Goal: Check status: Check status

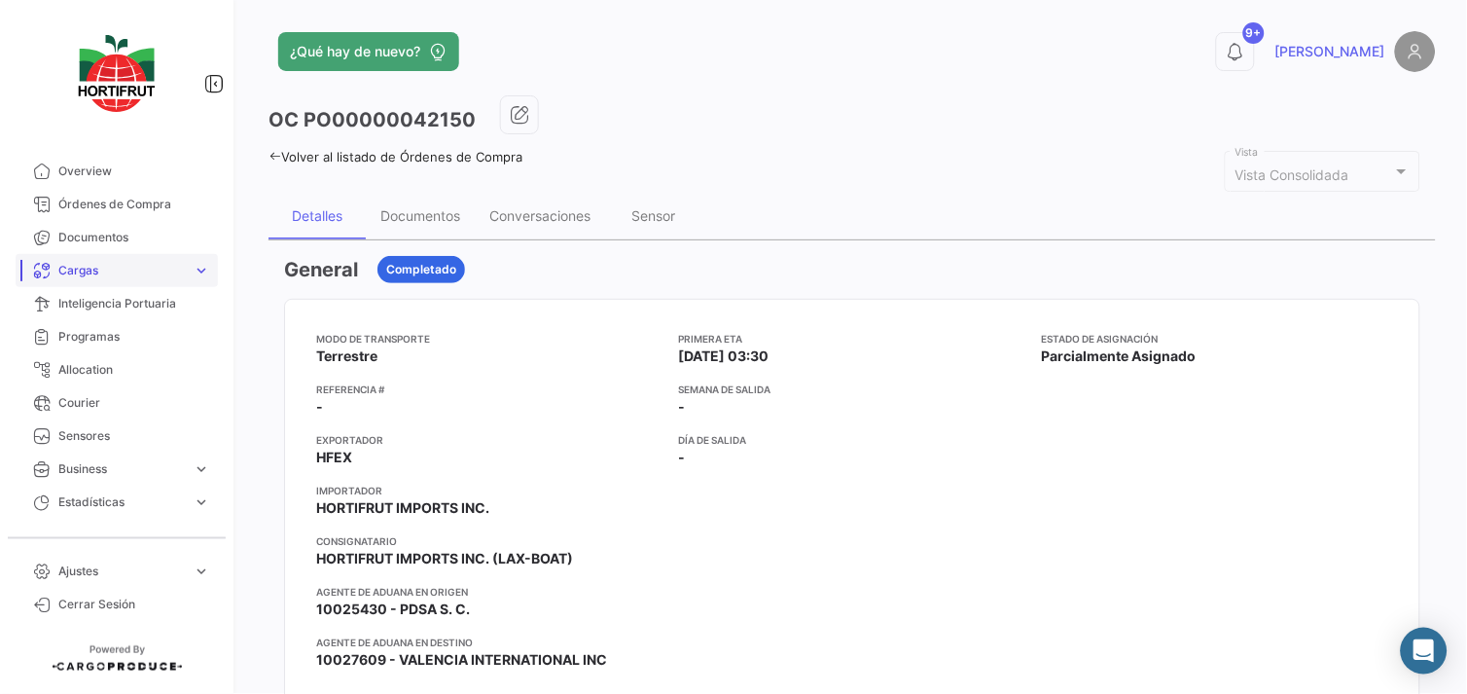
click at [83, 274] on span "Cargas" at bounding box center [121, 271] width 126 height 18
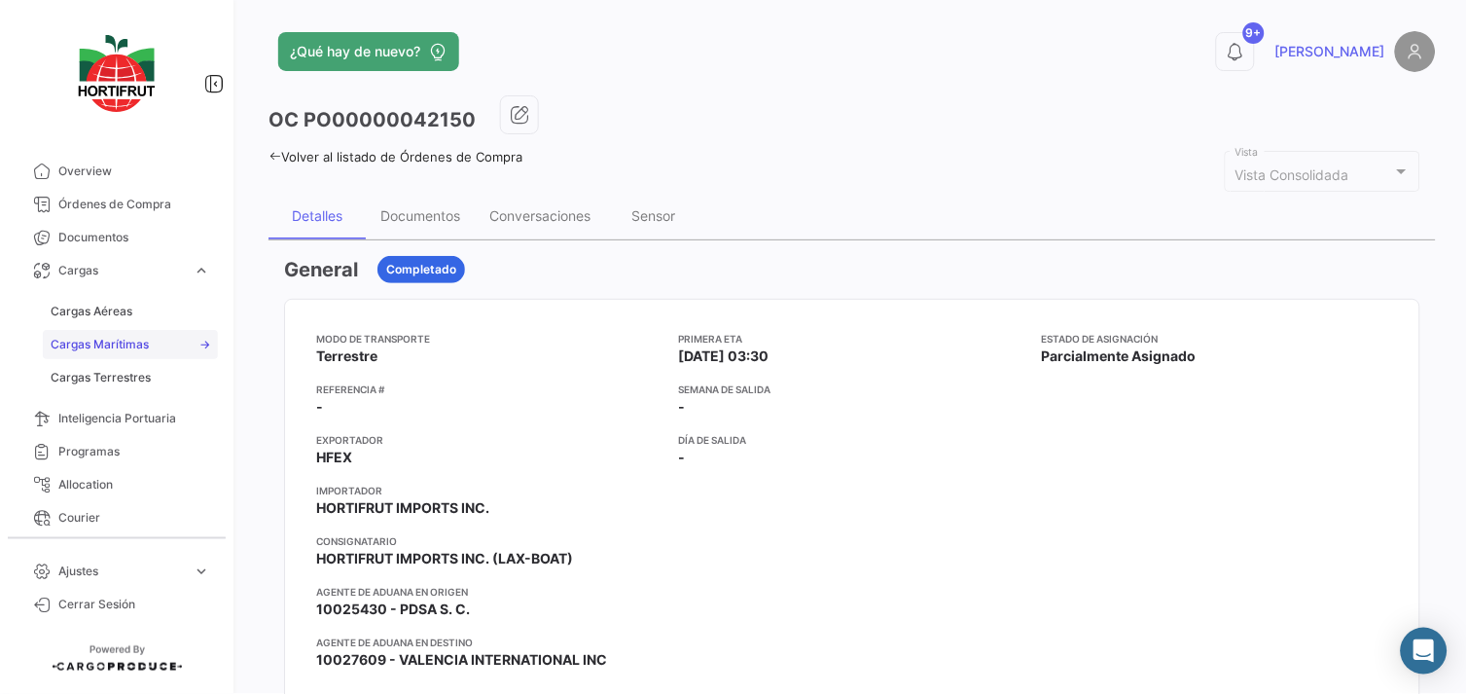
click at [144, 340] on span "Cargas Marítimas" at bounding box center [100, 345] width 98 height 18
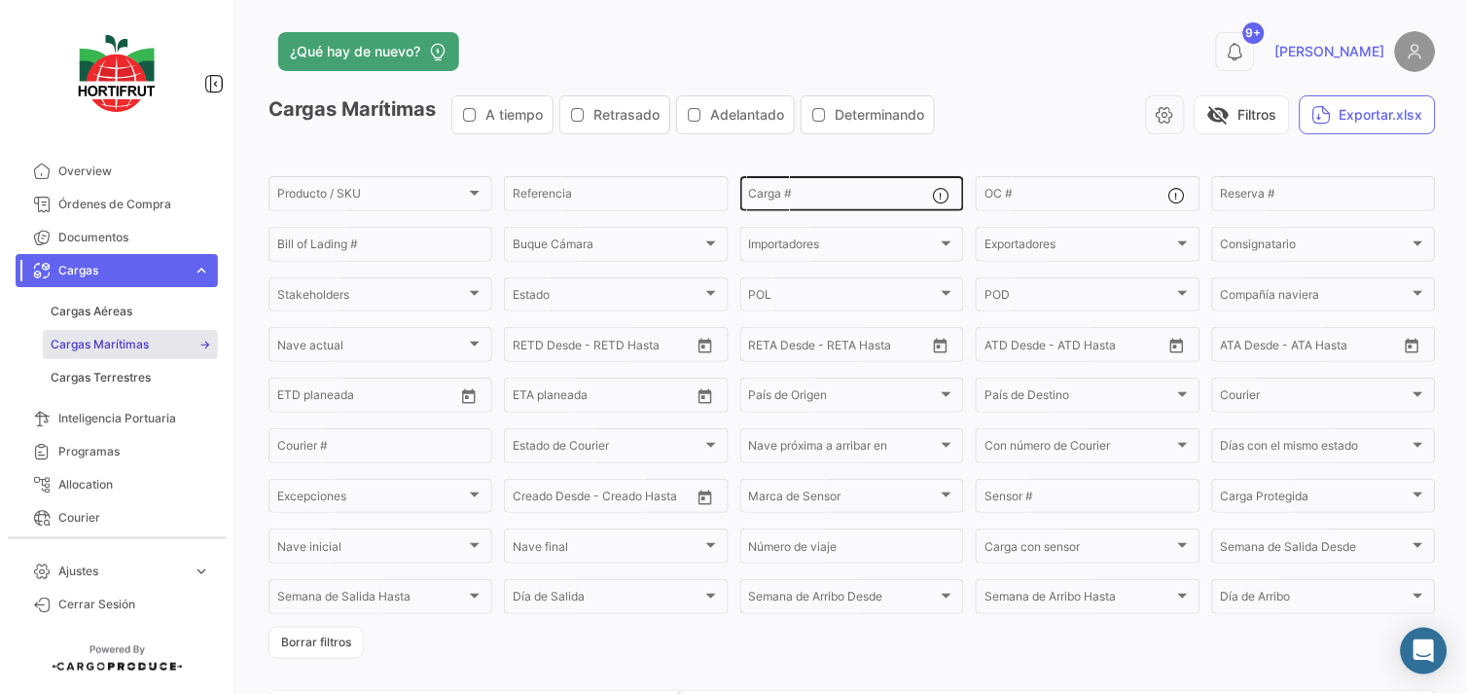
click at [841, 193] on input "Carga #" at bounding box center [840, 197] width 183 height 14
paste input "MX-428"
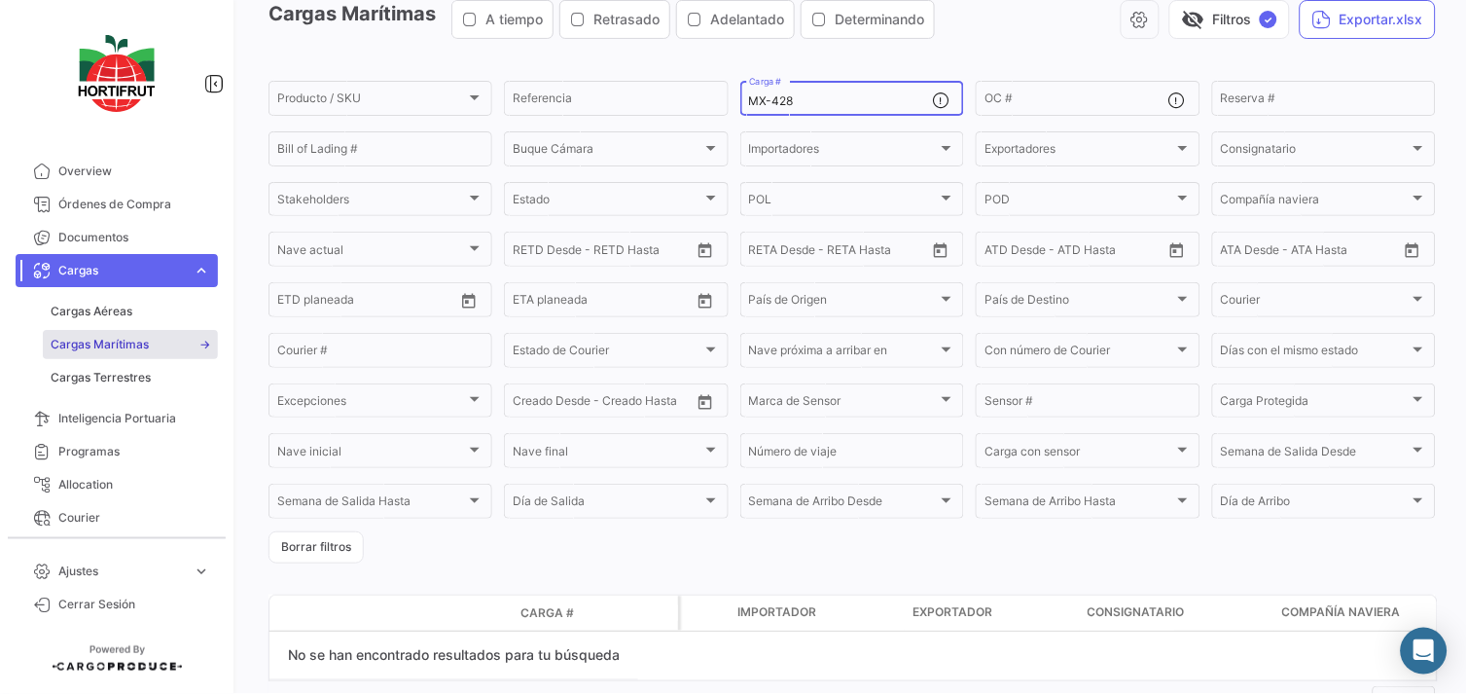
scroll to position [59, 0]
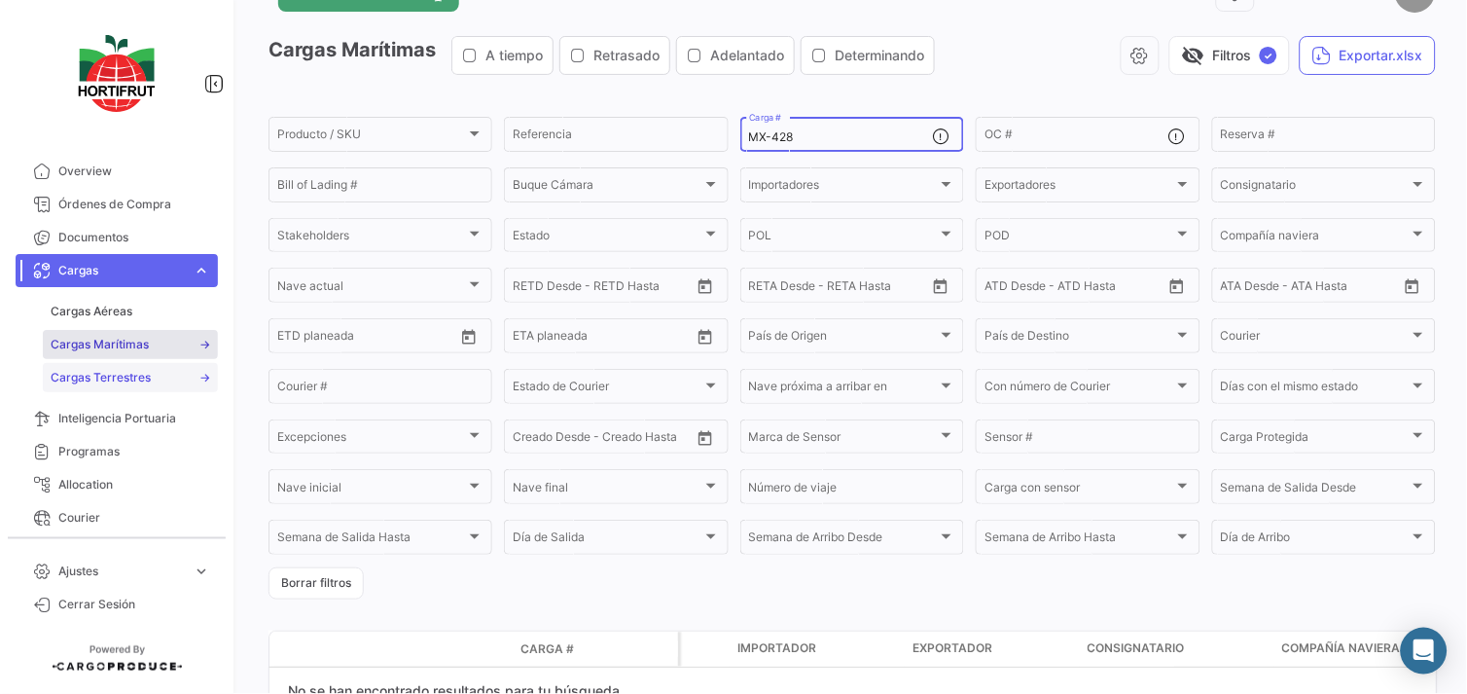
type input "MX-428"
click at [157, 385] on link "Cargas Terrestres" at bounding box center [130, 377] width 175 height 29
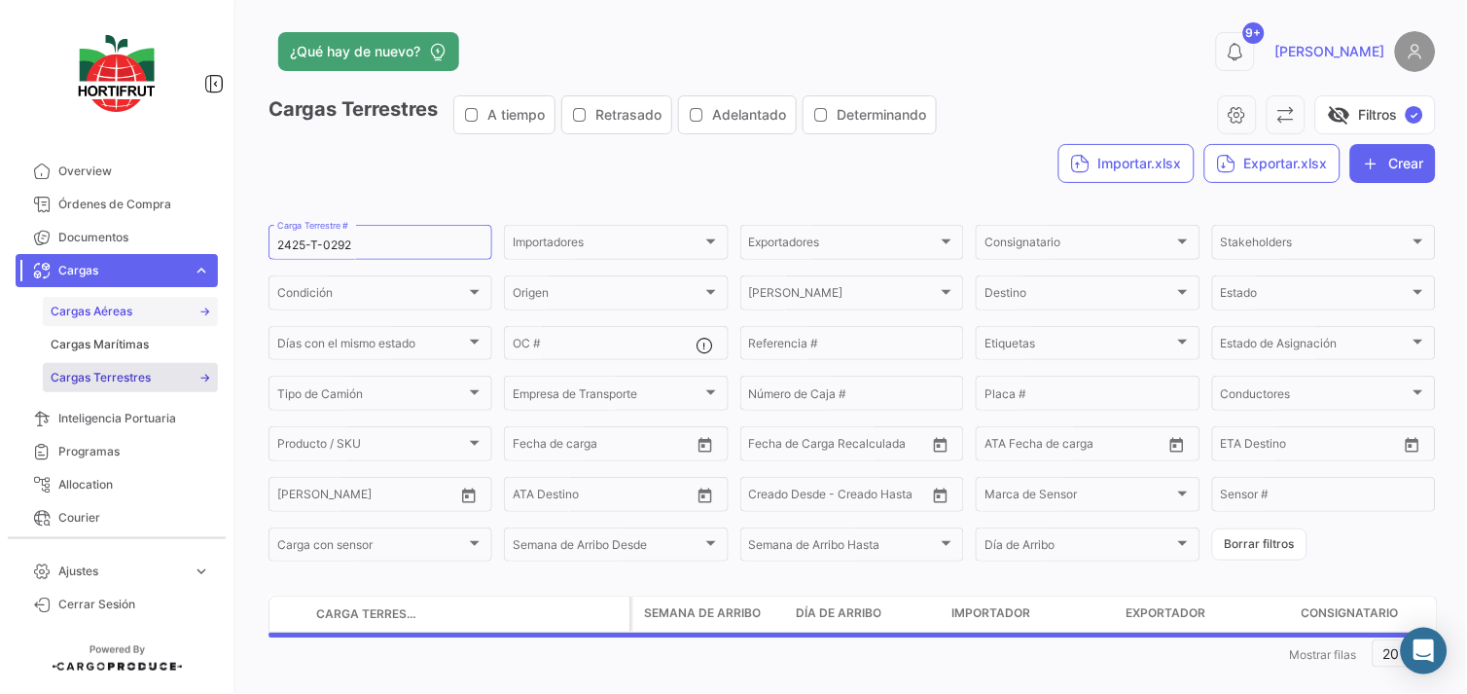
drag, startPoint x: 383, startPoint y: 240, endPoint x: 53, endPoint y: 306, distance: 336.3
click at [60, 306] on mat-sidenav-container "Overview Órdenes de Compra Documentos Cargas expand_more Cargas Aéreas Cargas M…" at bounding box center [733, 347] width 1467 height 694
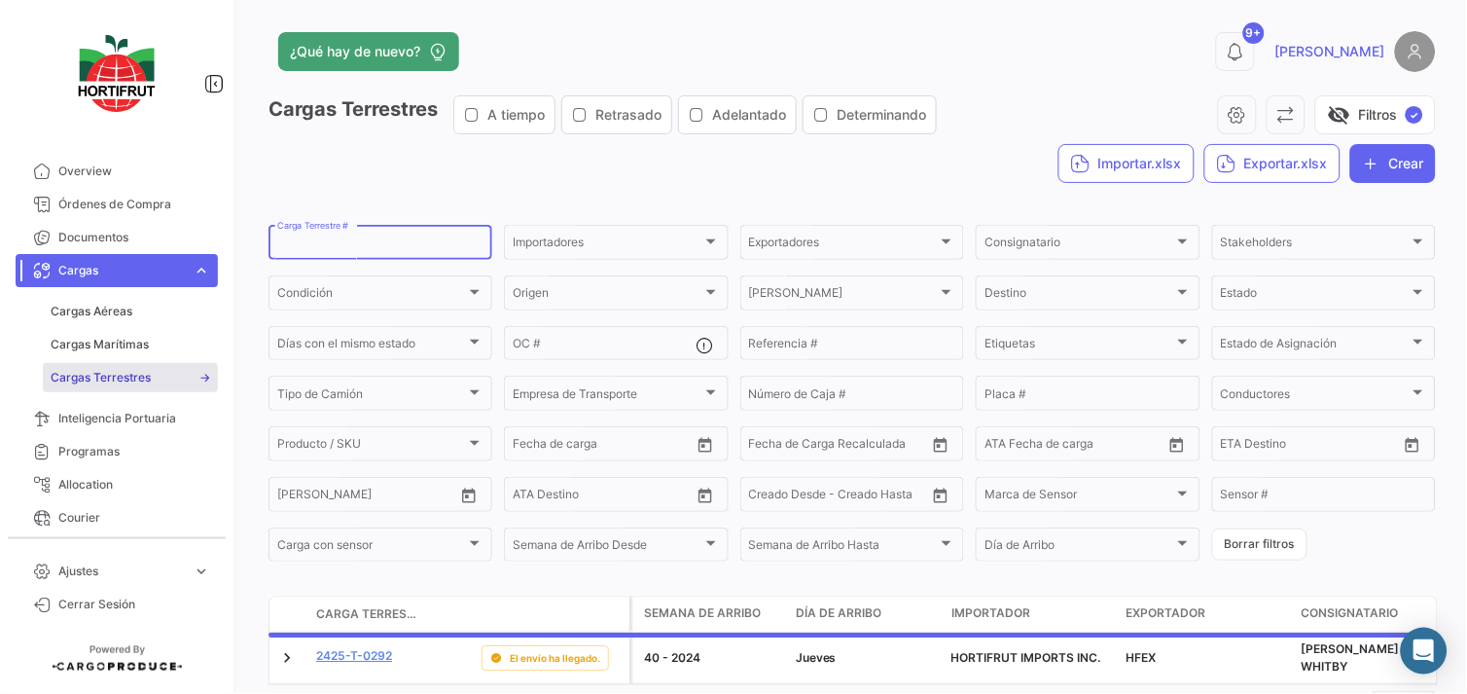
paste input "MX-428"
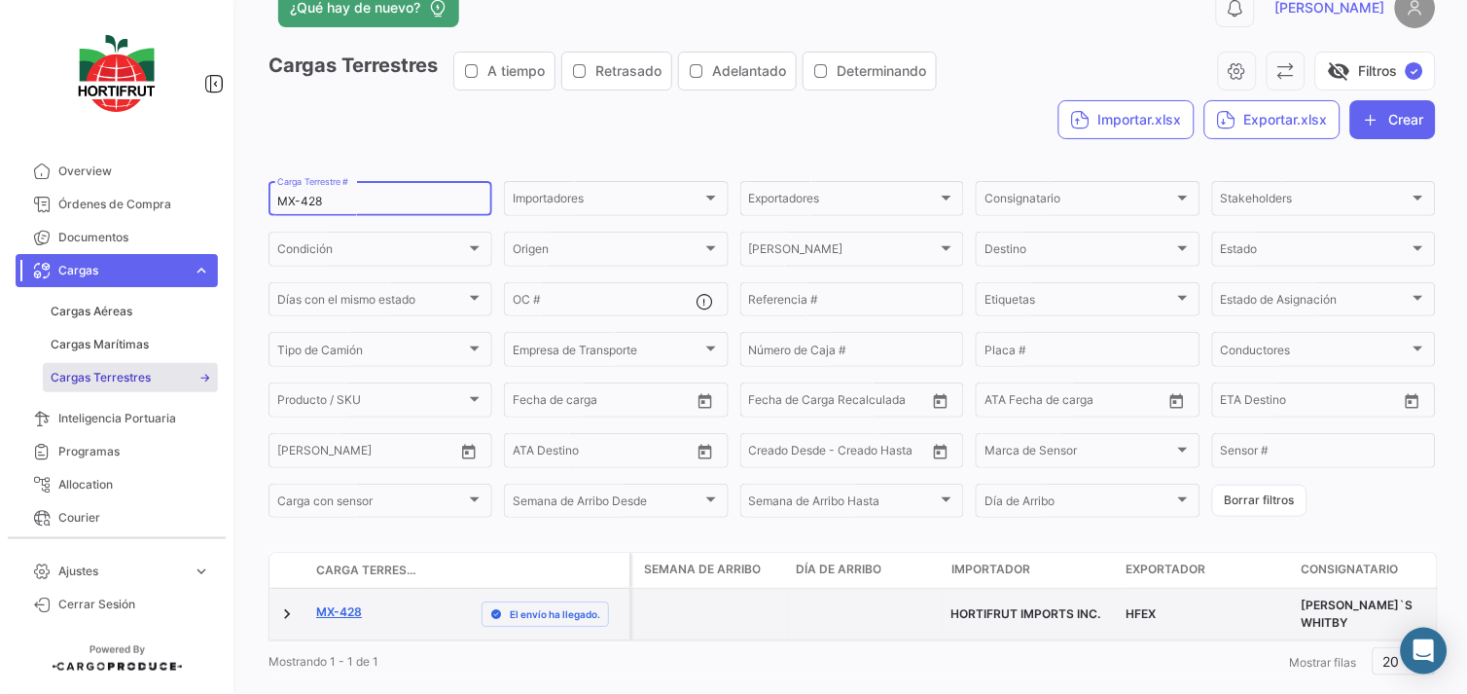
scroll to position [85, 0]
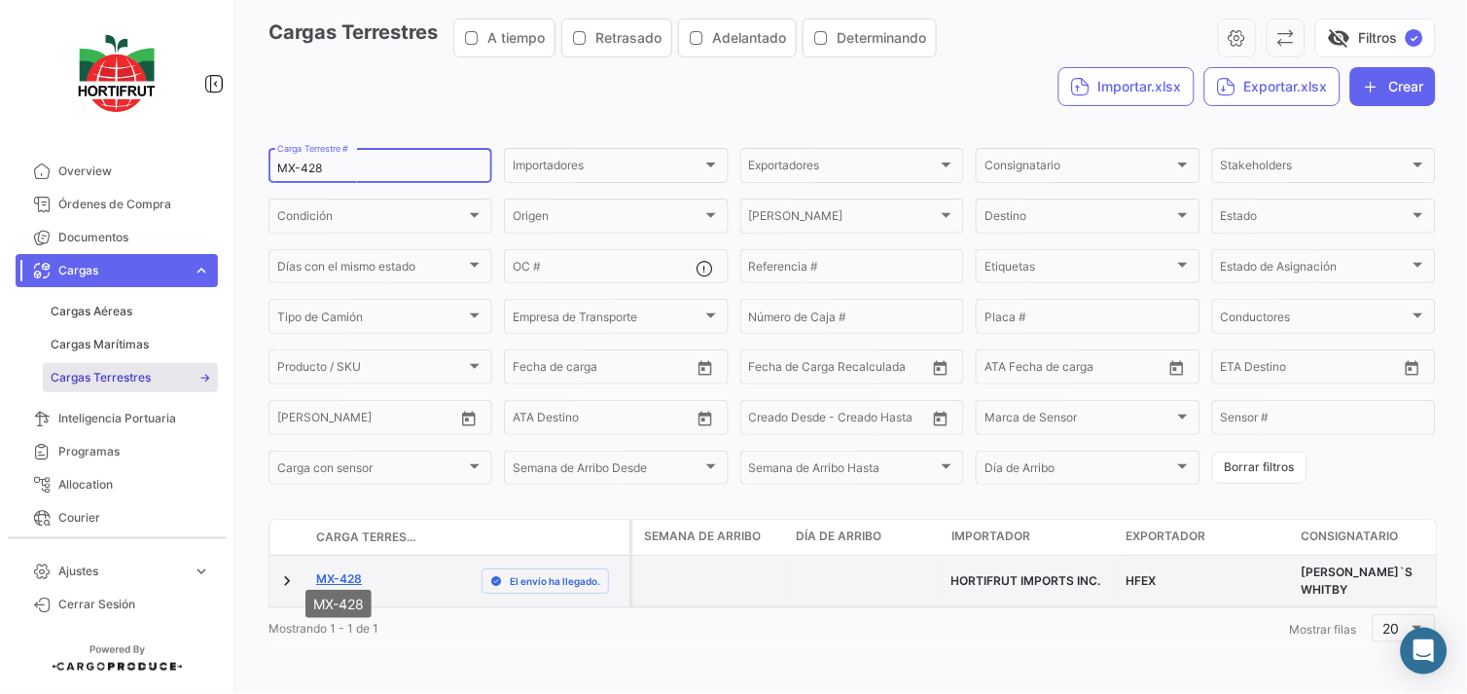
type input "MX-428"
click at [332, 570] on link "MX-428" at bounding box center [339, 579] width 46 height 18
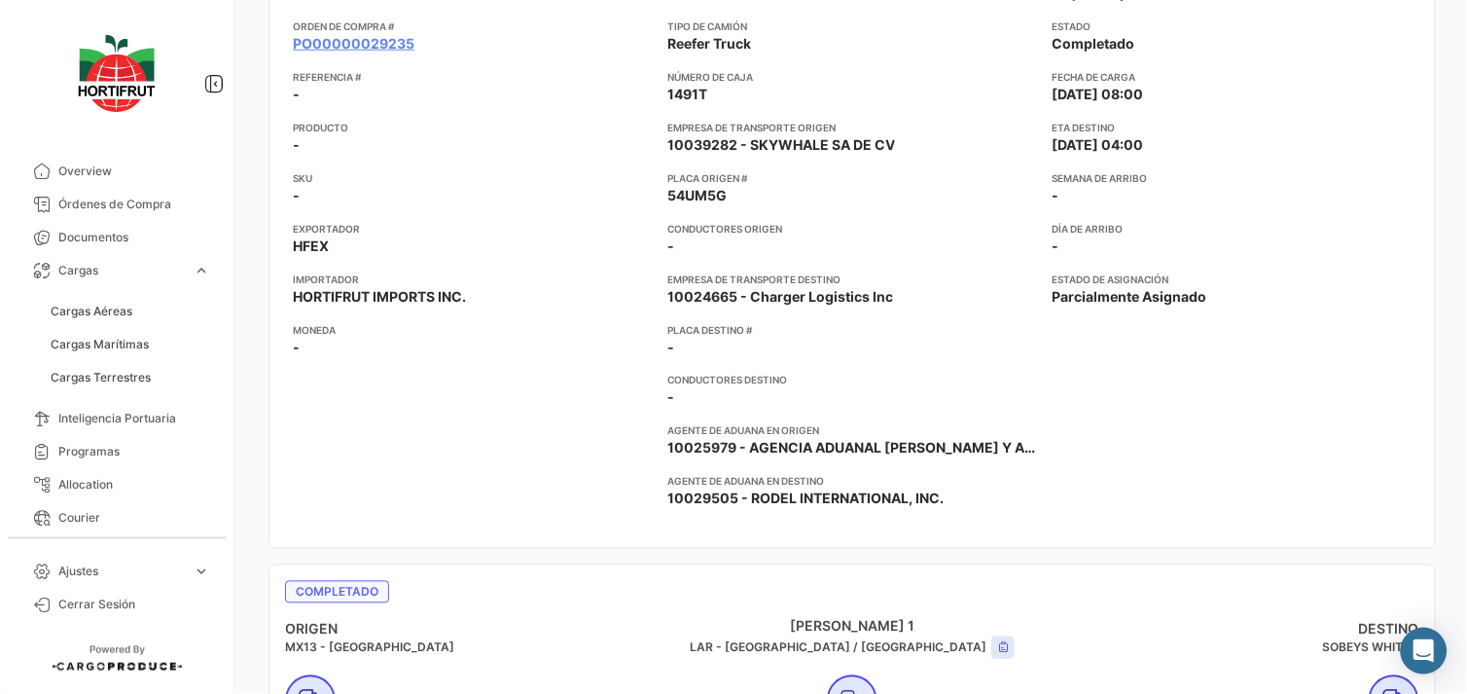
scroll to position [432, 0]
